Goal: Communication & Community: Connect with others

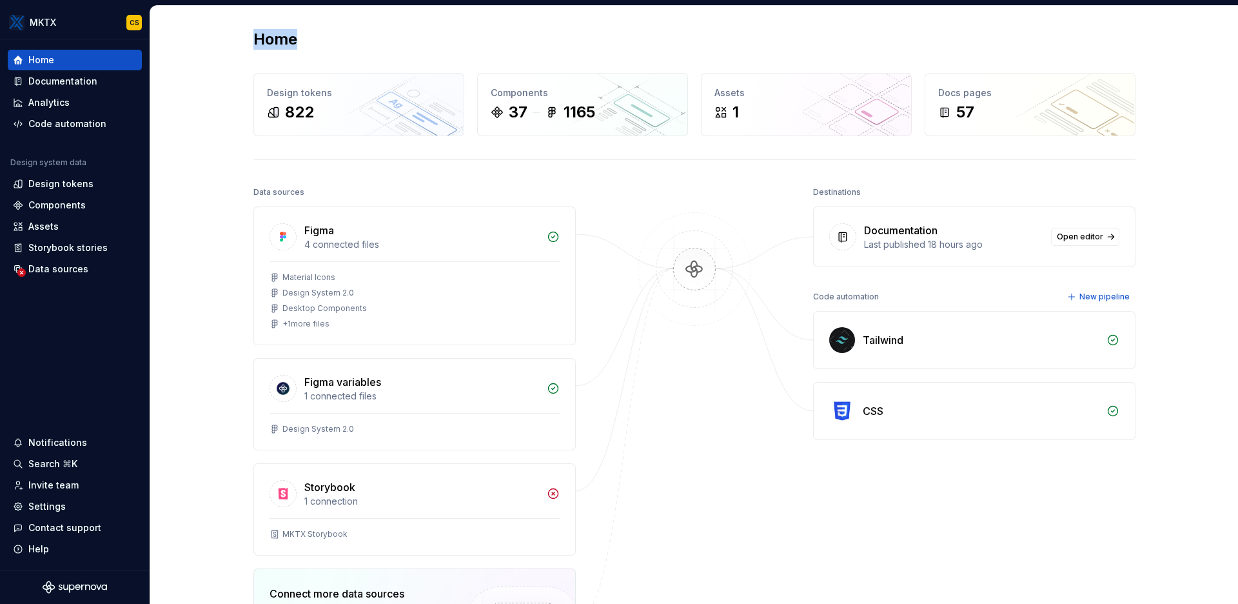
click at [935, 15] on div "Home Design tokens 822 Components 37 1165 Assets 1 Docs pages 57 Data sources F…" at bounding box center [694, 410] width 1088 height 809
click at [61, 489] on div "Invite team" at bounding box center [53, 484] width 50 height 13
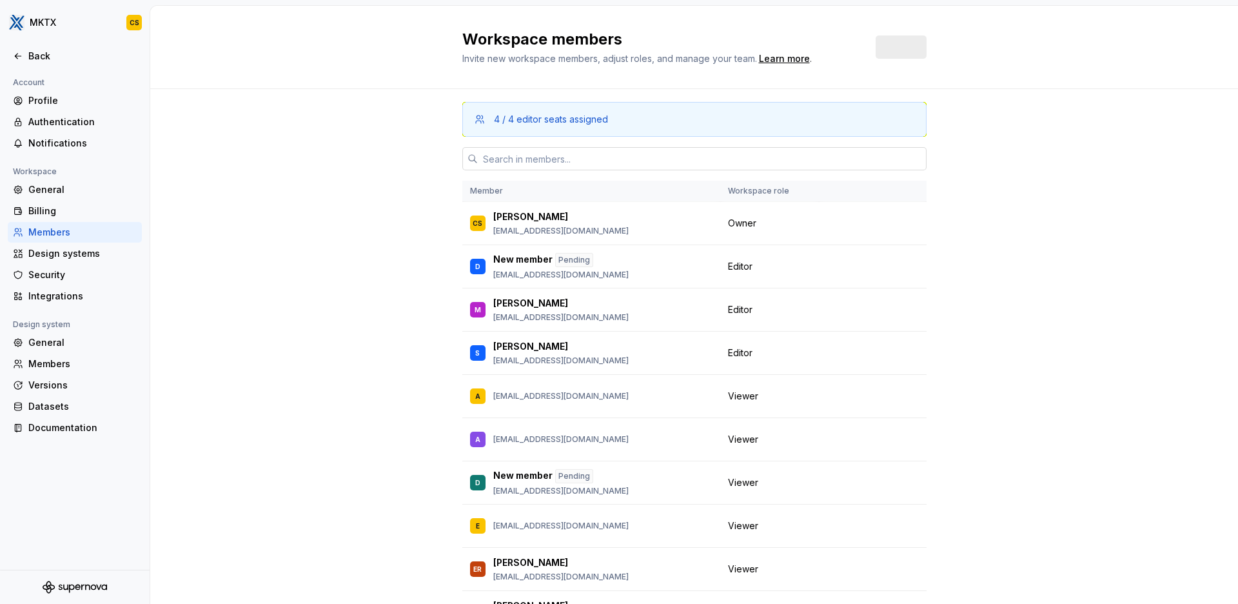
click at [535, 147] on input "text" at bounding box center [702, 158] width 449 height 23
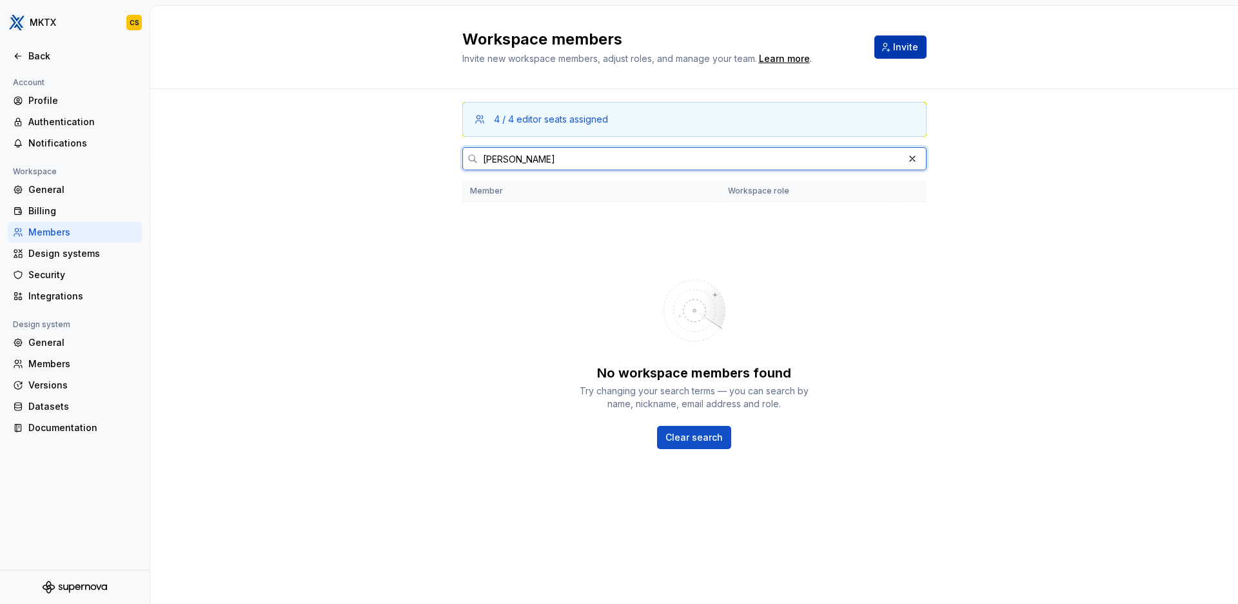
type input "[PERSON_NAME]"
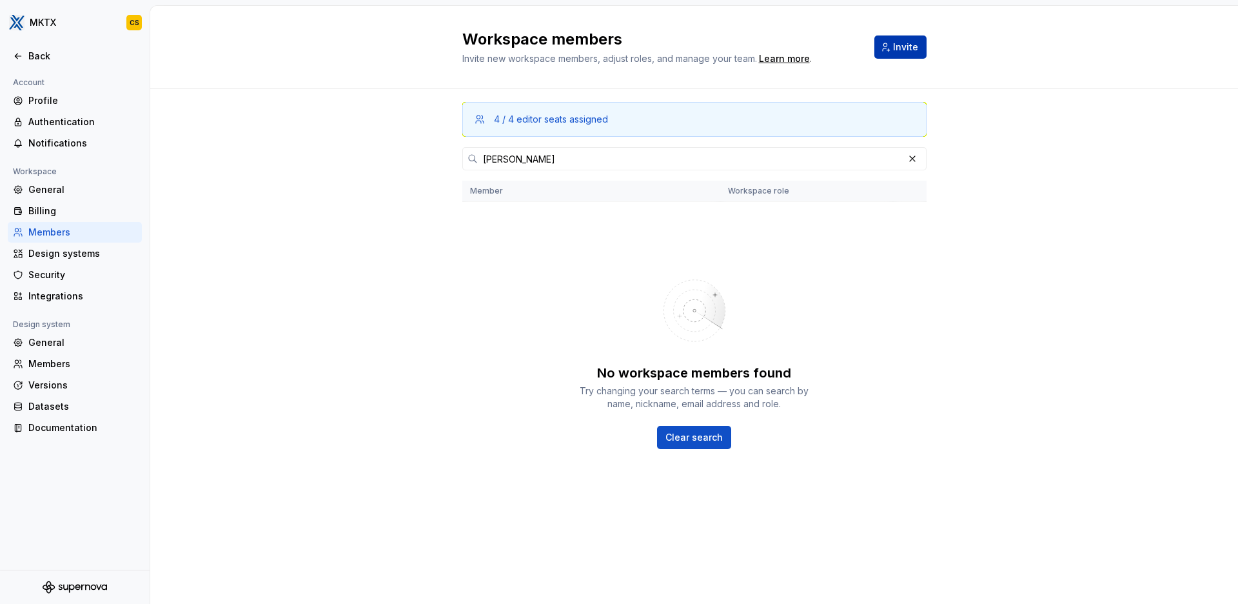
click at [894, 51] on span "Invite" at bounding box center [905, 47] width 25 height 13
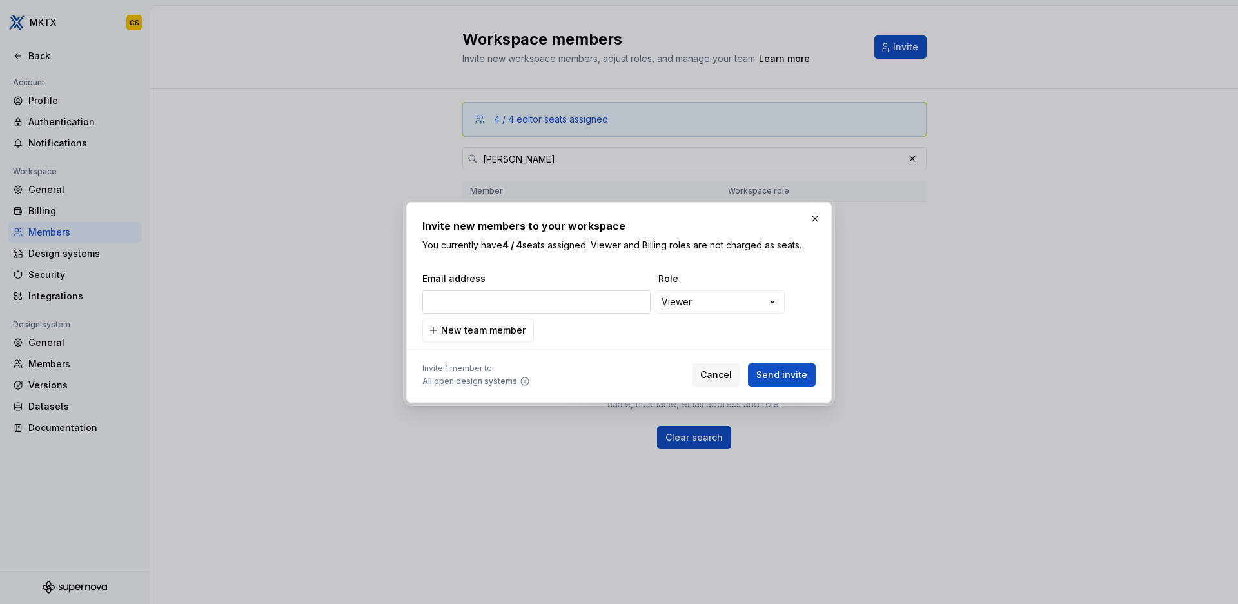
type input "[EMAIL_ADDRESS][DOMAIN_NAME]"
click at [530, 332] on div "**********" at bounding box center [618, 307] width 393 height 70
click at [783, 374] on span "Send invite" at bounding box center [781, 374] width 51 height 13
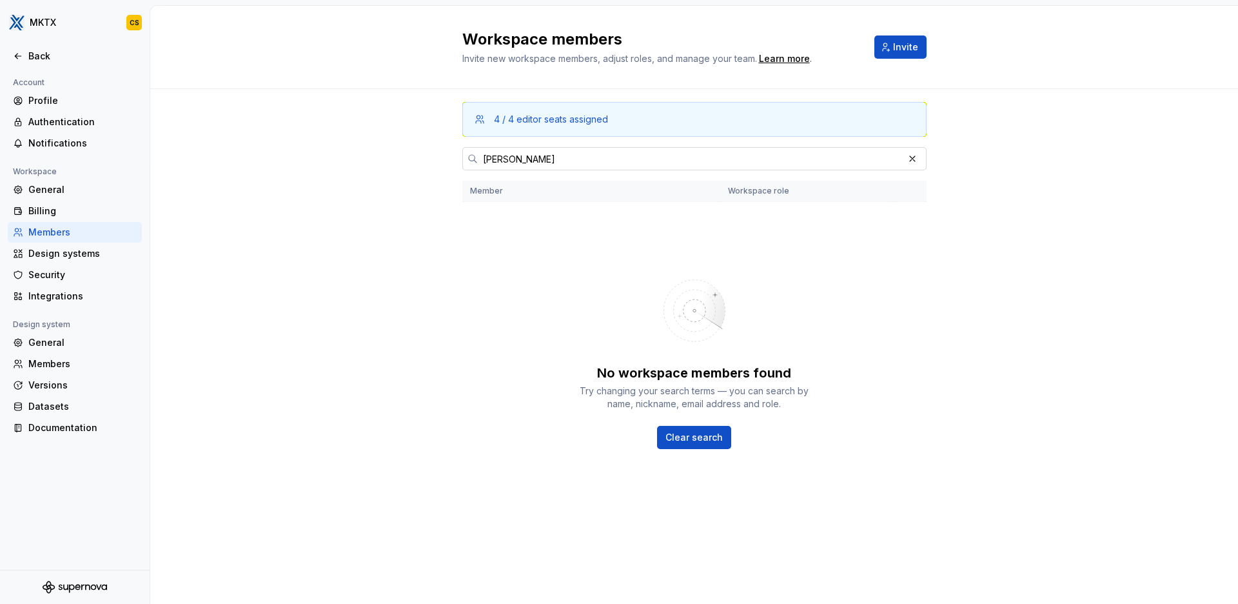
click at [912, 159] on button "button" at bounding box center [912, 159] width 18 height 18
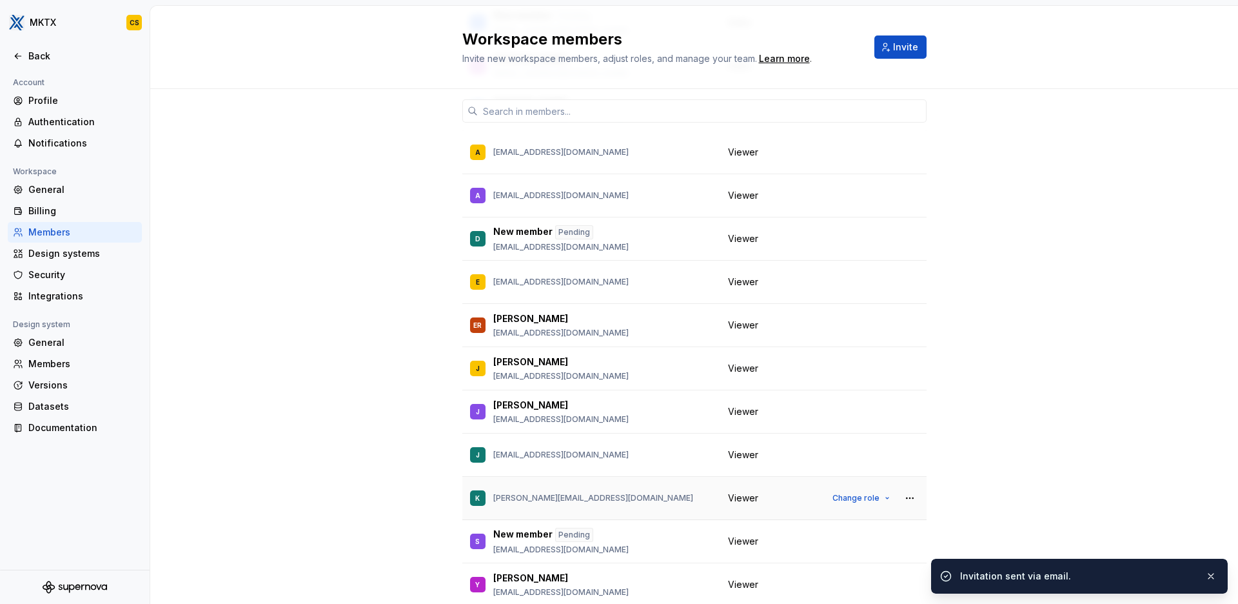
scroll to position [235, 0]
